Goal: Check status: Check status

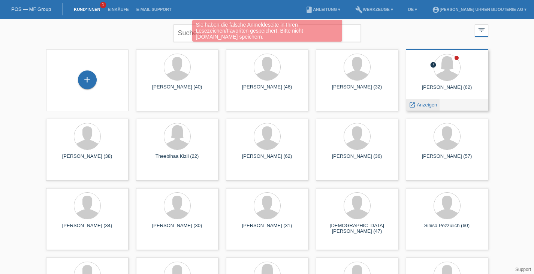
click at [425, 104] on span "Anzeigen" at bounding box center [427, 105] width 20 height 6
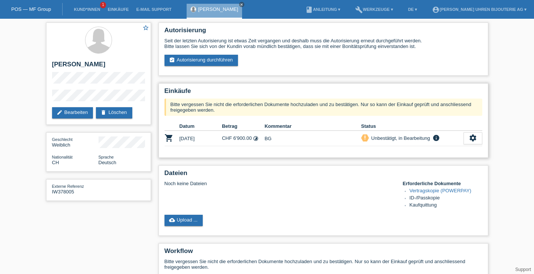
drag, startPoint x: 279, startPoint y: 142, endPoint x: 198, endPoint y: 138, distance: 81.4
click at [198, 135] on tr "shopping_cart [DATE] CHF 6'900.00 timelapse BG priority_high info" at bounding box center [324, 138] width 318 height 15
click at [289, 165] on div "Autorisierung Seit der letzten Autorisierung ist etwas Zeit vergangen und desha…" at bounding box center [323, 187] width 337 height 337
click at [250, 142] on td "CHF 6'900.00 timelapse" at bounding box center [243, 138] width 43 height 15
click at [265, 141] on td "BG" at bounding box center [313, 138] width 97 height 15
